Goal: Information Seeking & Learning: Check status

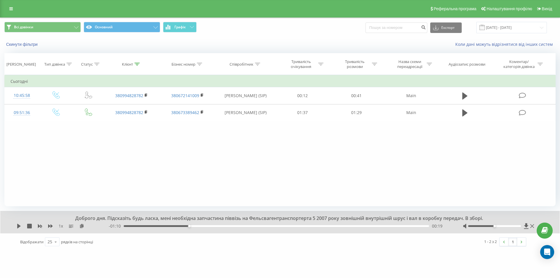
drag, startPoint x: 154, startPoint y: 170, endPoint x: 154, endPoint y: 138, distance: 31.8
click at [154, 168] on div "Фільтрувати за умовою Дорівнює Введіть значення Скасувати OK Фільтрувати за умо…" at bounding box center [280, 140] width 552 height 131
click at [3, 9] on div "Реферальна програма Налаштування профілю Вихід" at bounding box center [280, 9] width 560 height 18
click at [136, 65] on icon at bounding box center [137, 64] width 5 height 3
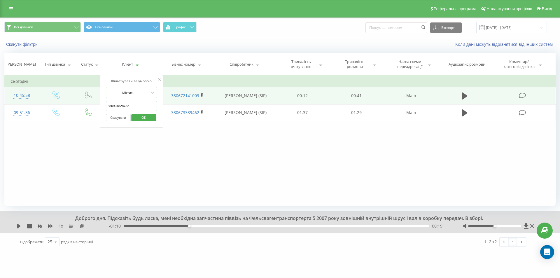
drag, startPoint x: 104, startPoint y: 103, endPoint x: 91, endPoint y: 102, distance: 12.6
click at [92, 102] on table "Фільтрувати за умовою Дорівнює Введіть значення Скасувати OK Фільтрувати за умо…" at bounding box center [280, 98] width 552 height 46
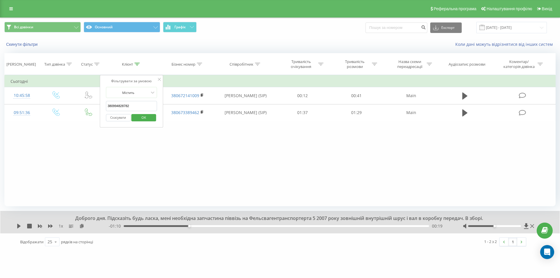
paste input "74072392"
type input "380974072392"
click at [149, 117] on span "OK" at bounding box center [144, 117] width 16 height 9
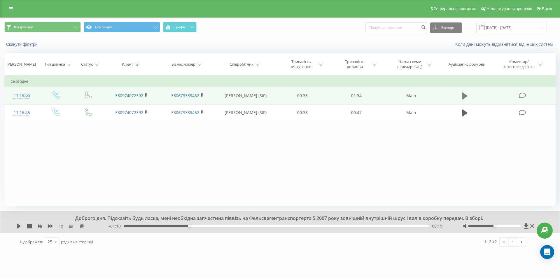
click at [465, 95] on icon at bounding box center [465, 96] width 5 height 7
